Goal: Check status

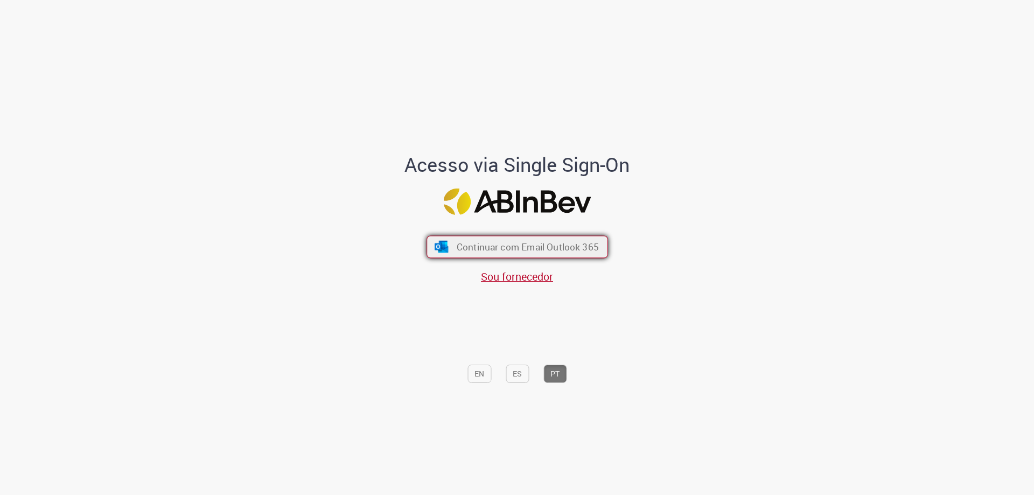
click at [497, 247] on span "Continuar com Email Outlook 365" at bounding box center [527, 247] width 142 height 12
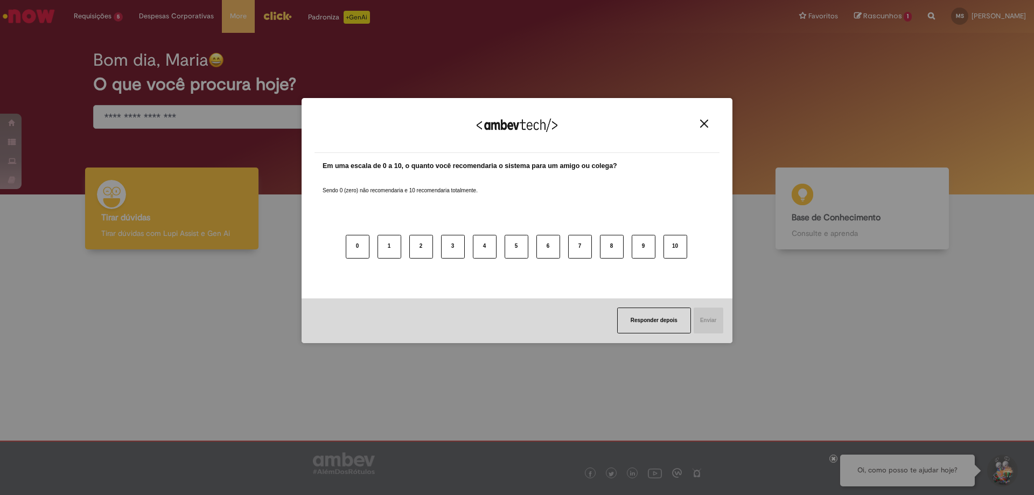
click at [706, 123] on img "Close" at bounding box center [704, 124] width 8 height 8
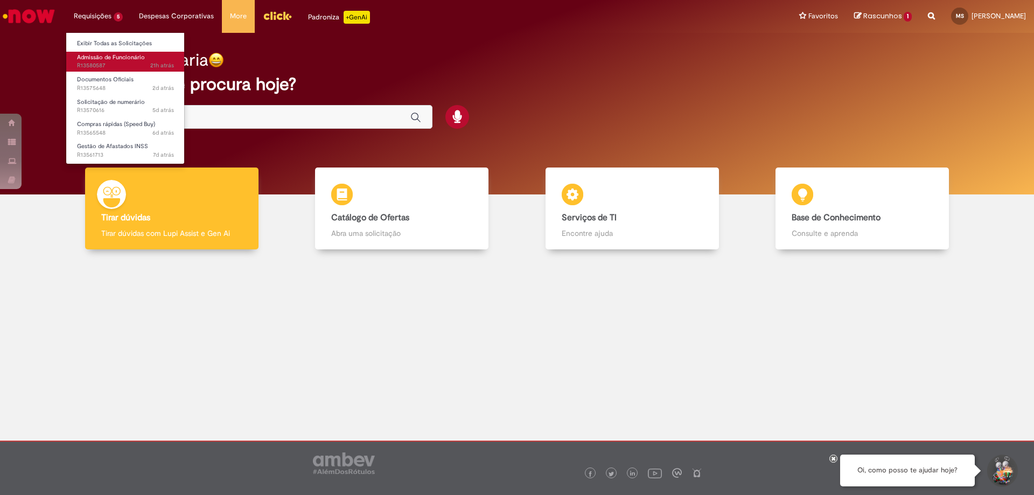
click at [113, 58] on span "Admissão de Funcionário" at bounding box center [111, 57] width 68 height 8
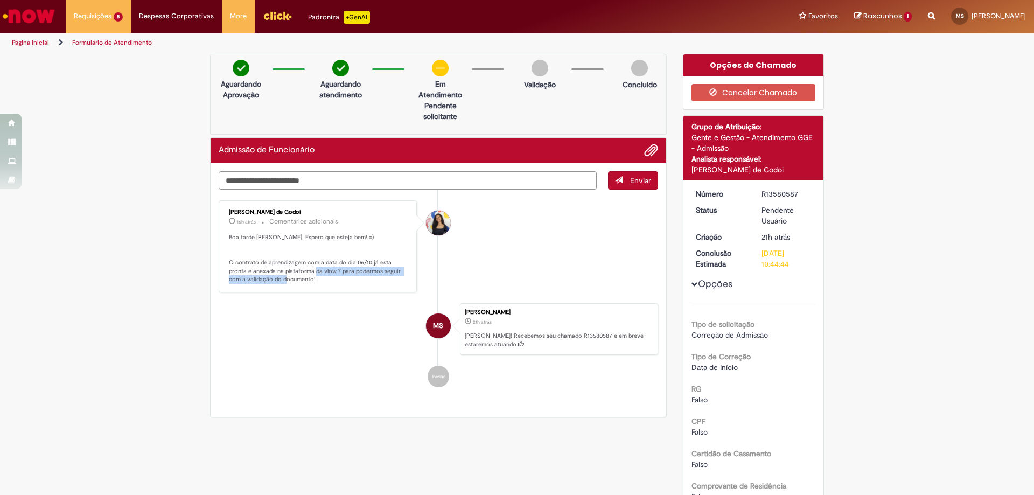
drag, startPoint x: 316, startPoint y: 274, endPoint x: 350, endPoint y: 278, distance: 34.7
click at [350, 278] on p "Boa tarde [PERSON_NAME], Espero que esteja bem! =) O contrato de aprendizagem c…" at bounding box center [318, 258] width 179 height 51
drag, startPoint x: 758, startPoint y: 254, endPoint x: 778, endPoint y: 267, distance: 23.9
click at [778, 267] on div "[DATE] 10:44:44" at bounding box center [787, 259] width 50 height 22
click at [584, 266] on li "[PERSON_NAME] de Godoi 16h atrás 16 horas atrás Comentários adicionais Boa tard…" at bounding box center [439, 246] width 440 height 92
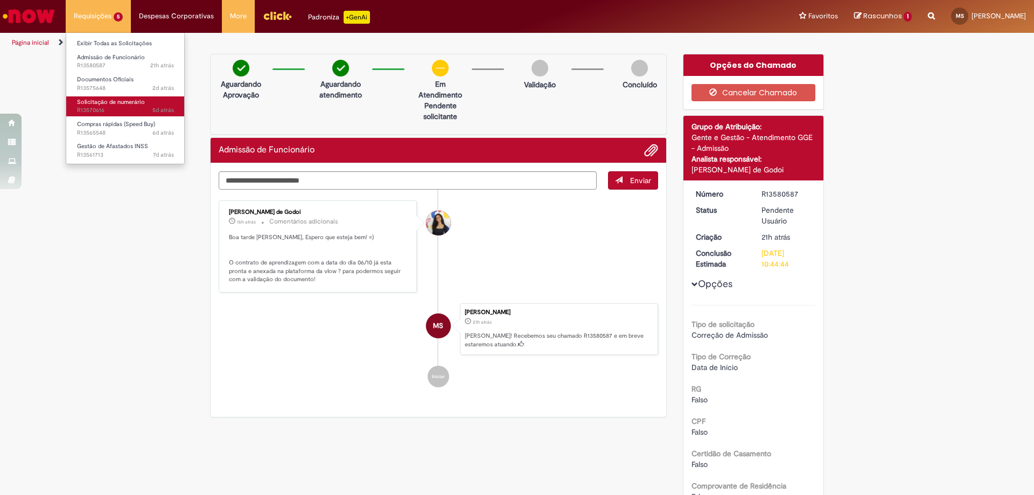
click at [145, 100] on link "Solicitação de numerário 5d atrás 5 dias atrás R13570616" at bounding box center [125, 106] width 119 height 20
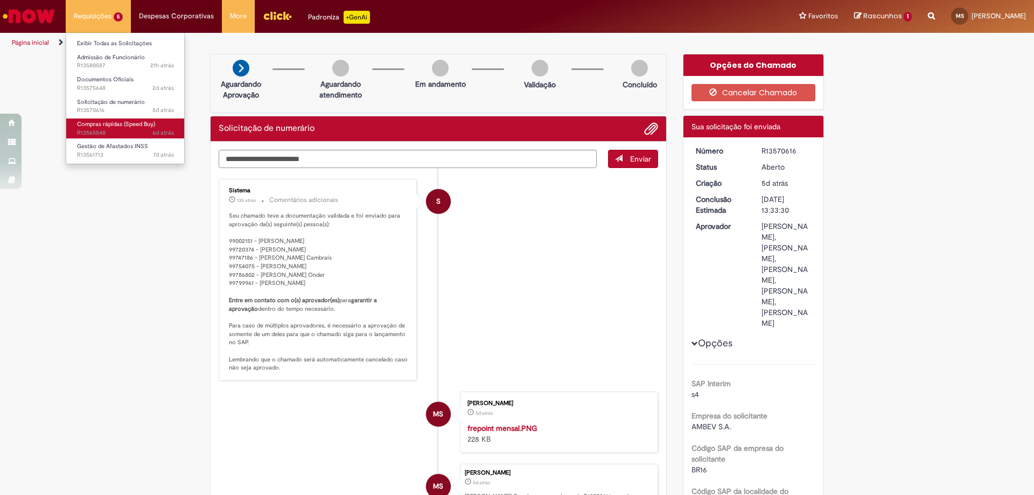
click at [125, 127] on span "Compras rápidas (Speed Buy)" at bounding box center [116, 124] width 78 height 8
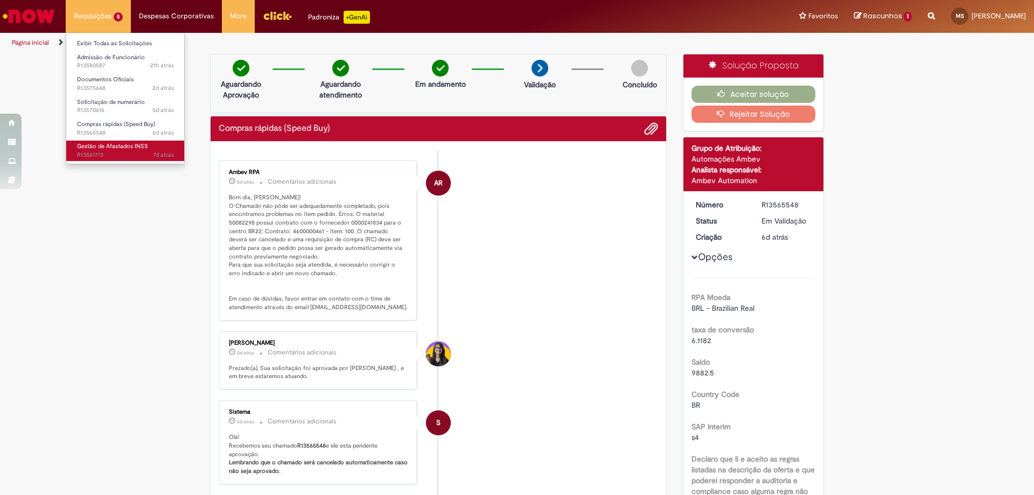
click at [128, 154] on span "7d atrás 7 dias atrás R13561713" at bounding box center [125, 155] width 97 height 9
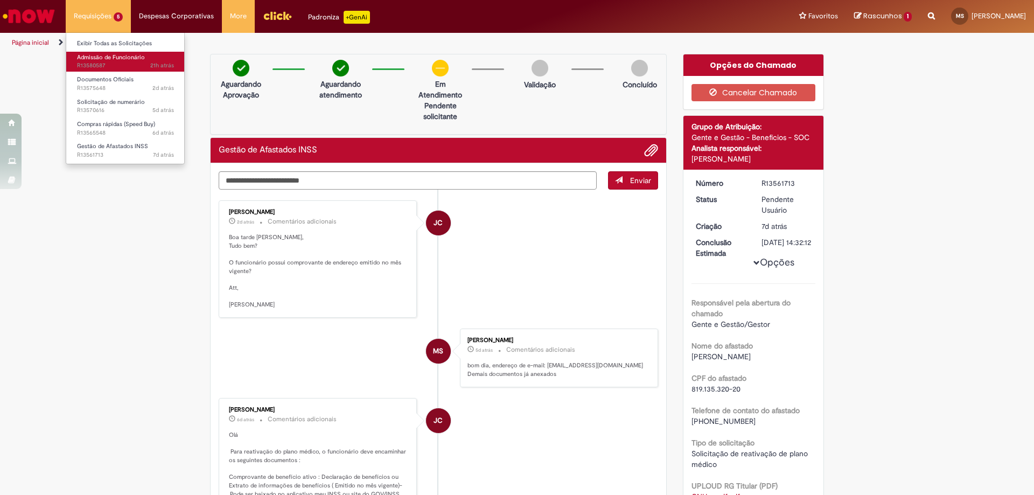
click at [145, 71] on link "Admissão de Funcionário 21h atrás 21 horas atrás R13580587" at bounding box center [125, 62] width 119 height 20
